Goal: Task Accomplishment & Management: Manage account settings

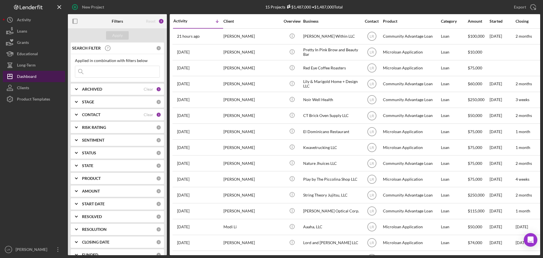
click at [49, 75] on button "Icon/Dashboard Dashboard" at bounding box center [34, 76] width 62 height 11
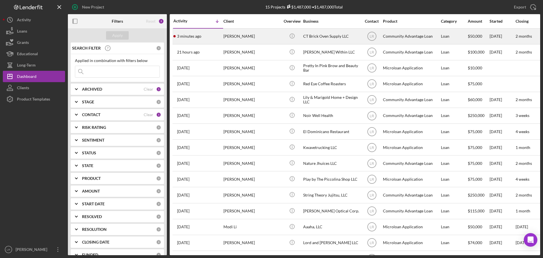
click at [250, 35] on div "[PERSON_NAME]" at bounding box center [251, 36] width 57 height 15
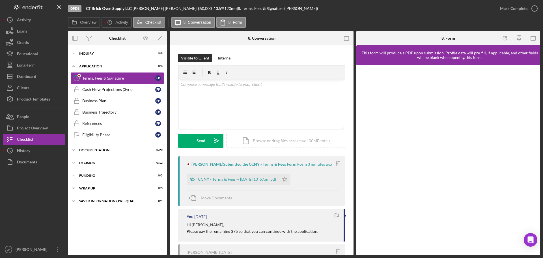
click at [96, 79] on div "Terms, Fees & Signature" at bounding box center [118, 78] width 73 height 5
click at [232, 186] on div "[PERSON_NAME] Submitted the CCNY - Terms & Fees Form Form 3 minutes ago CCNY - …" at bounding box center [261, 180] width 167 height 49
click at [232, 181] on div "CCNY - Terms & Fees -- [DATE] 10_57am.pdf" at bounding box center [237, 179] width 78 height 5
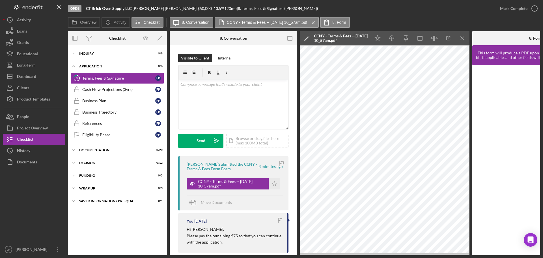
click at [307, 38] on polygon at bounding box center [306, 38] width 4 height 4
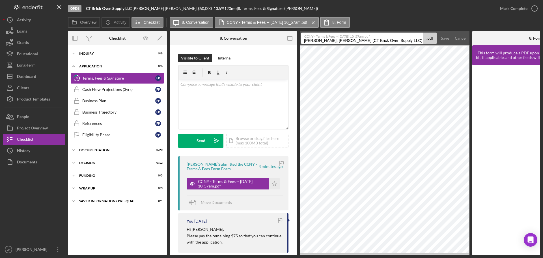
drag, startPoint x: 396, startPoint y: 40, endPoint x: -19, endPoint y: 32, distance: 415.3
click at [0, 32] on html "Open CT Brick Oven Supply LLC | [PERSON_NAME] | $50,000 $50,000 13.5 % 120 mo |…" at bounding box center [271, 129] width 543 height 258
click at [347, 41] on input "Terms, Fees & Signature 20250912" at bounding box center [362, 38] width 122 height 11
type input "Terms, Fees & Signature 20250912"
click at [445, 36] on div "Save" at bounding box center [445, 38] width 8 height 11
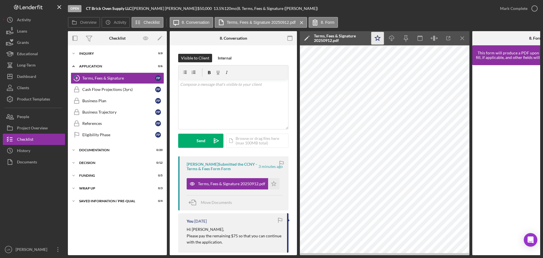
click at [376, 38] on polygon "button" at bounding box center [377, 37] width 5 height 5
click at [392, 38] on icon "Icon/Download" at bounding box center [392, 38] width 13 height 13
click at [530, 7] on icon "button" at bounding box center [534, 8] width 14 height 14
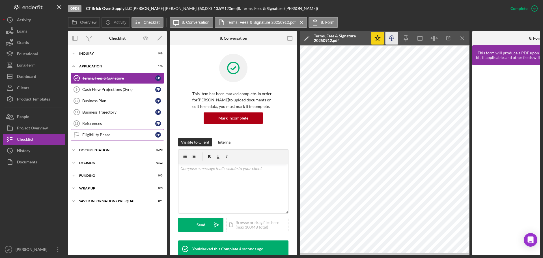
click at [98, 134] on div "Eligibility Phase" at bounding box center [118, 134] width 73 height 5
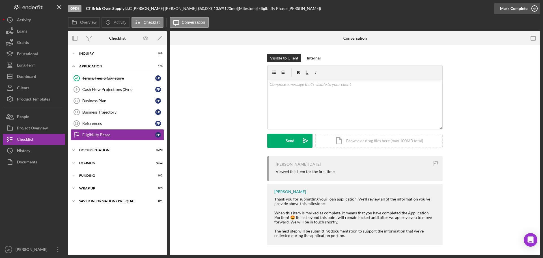
click at [513, 9] on div "Mark Complete" at bounding box center [513, 8] width 27 height 11
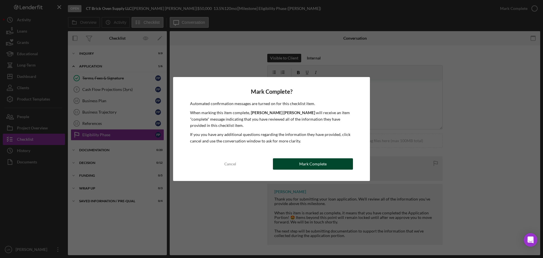
click at [323, 161] on div "Mark Complete" at bounding box center [312, 163] width 27 height 11
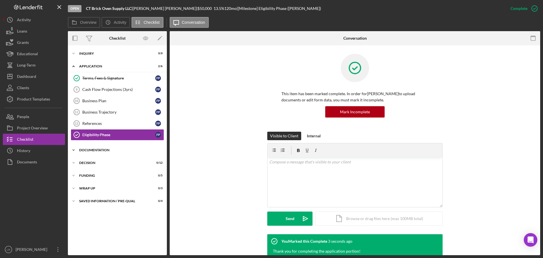
click at [92, 149] on div "Documentation" at bounding box center [119, 149] width 81 height 3
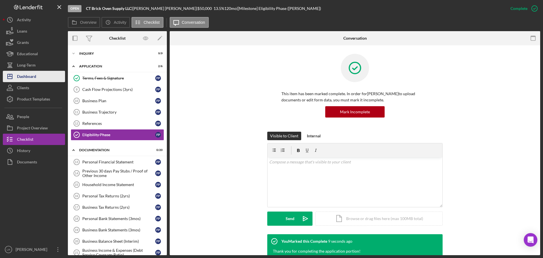
click at [31, 76] on div "Dashboard" at bounding box center [26, 77] width 19 height 13
